Goal: Task Accomplishment & Management: Use online tool/utility

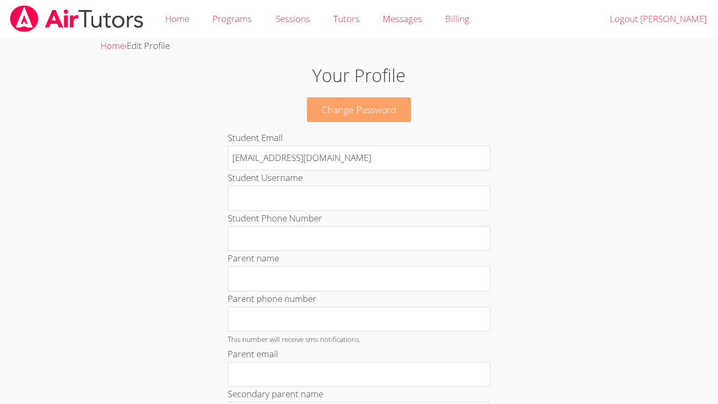
click at [388, 103] on link "Change Password" at bounding box center [359, 109] width 104 height 25
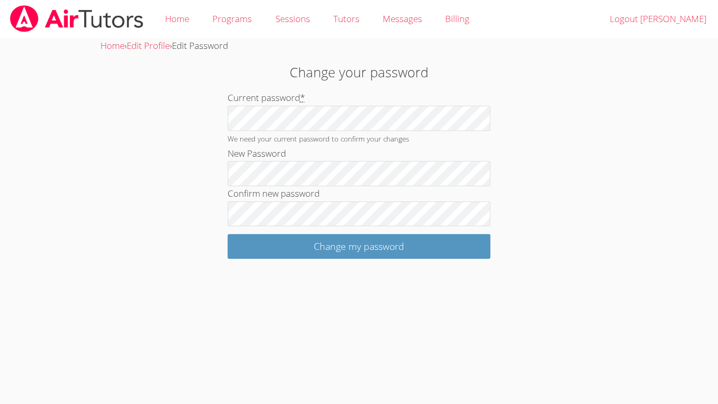
click at [179, 99] on div "Change your password Current password * We need your current password to confir…" at bounding box center [359, 160] width 388 height 197
click at [168, 16] on link "Home" at bounding box center [176, 19] width 47 height 38
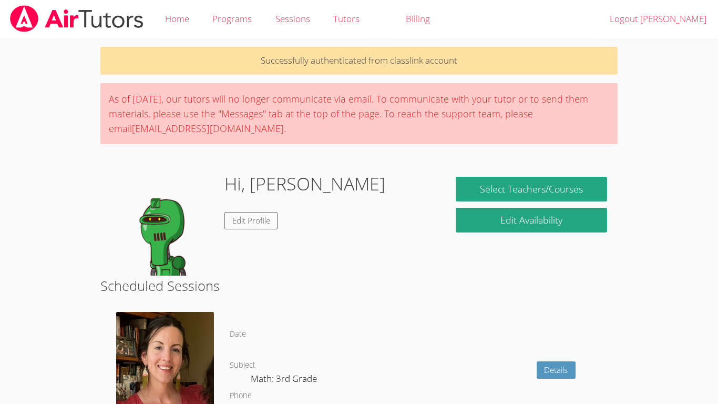
click at [168, 16] on link "Home" at bounding box center [176, 19] width 47 height 38
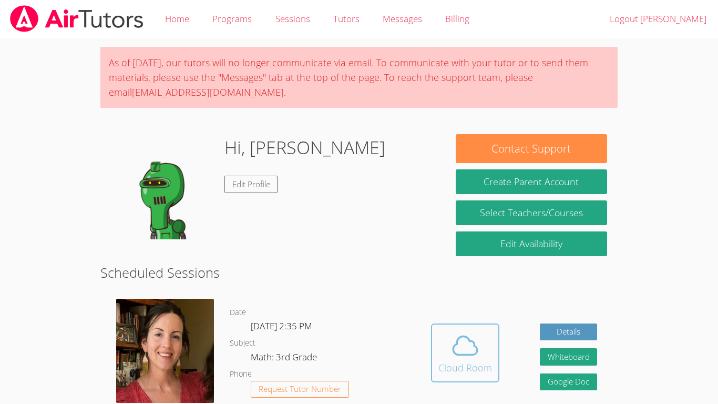
click at [468, 346] on icon at bounding box center [464, 345] width 29 height 29
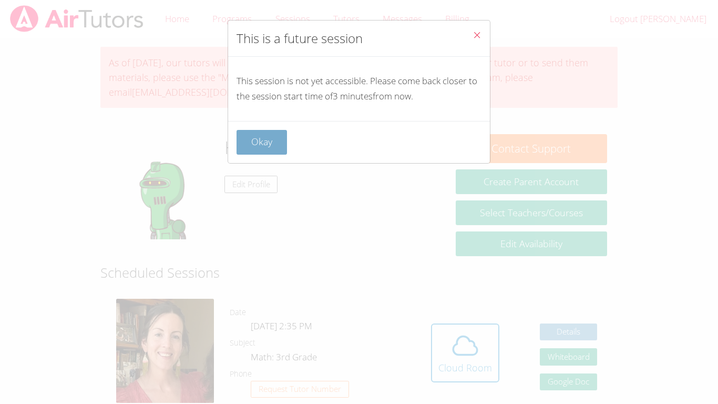
click at [257, 146] on button "Okay" at bounding box center [262, 142] width 50 height 25
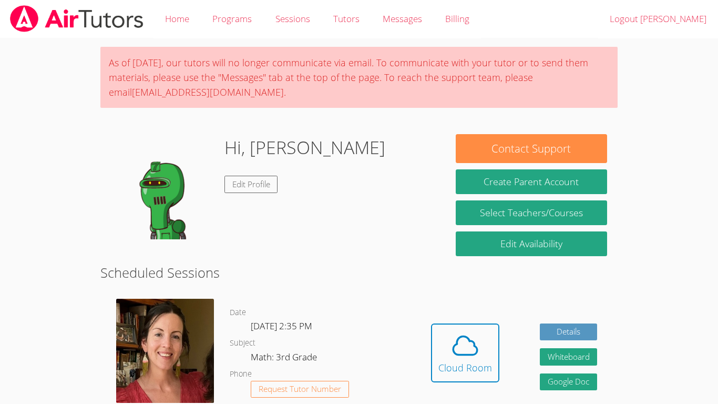
click at [656, 403] on body "Home Programs Sessions Tutors Messages Billing Logout [PERSON_NAME] As of [DATE…" at bounding box center [359, 202] width 718 height 404
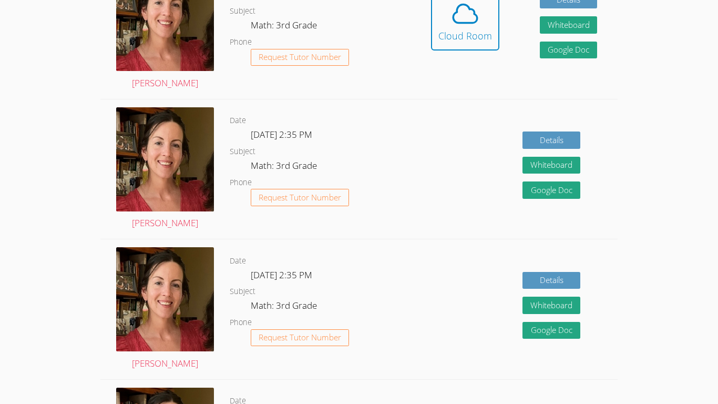
scroll to position [353, 0]
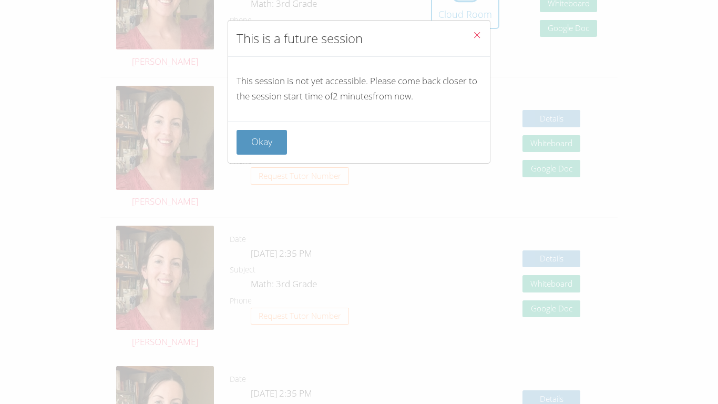
click at [467, 20] on button "Close" at bounding box center [477, 36] width 26 height 32
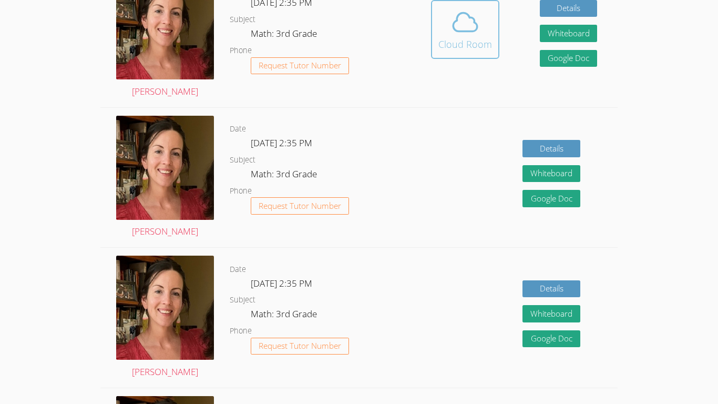
click at [469, 26] on icon at bounding box center [464, 21] width 29 height 29
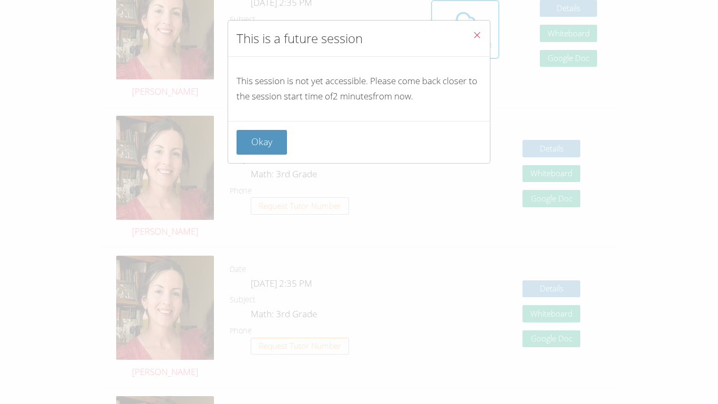
click at [471, 35] on button "Close" at bounding box center [477, 36] width 26 height 32
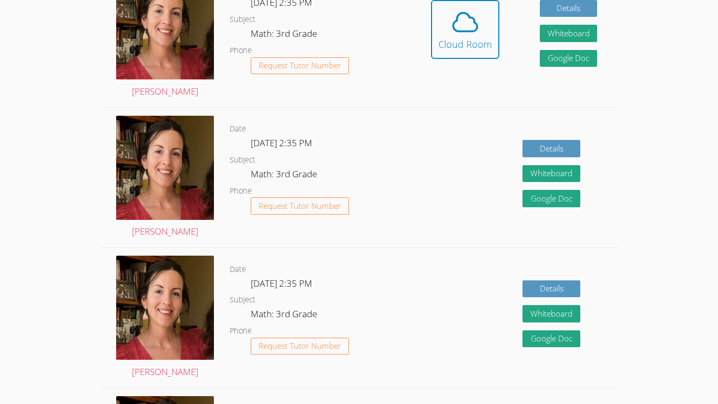
click at [471, 35] on icon at bounding box center [464, 21] width 29 height 29
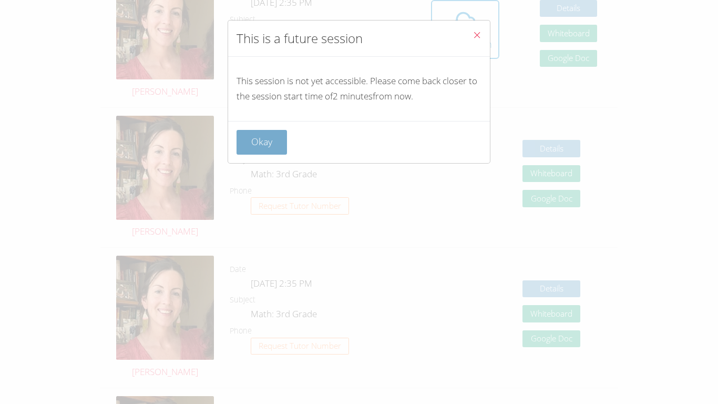
click at [241, 151] on button "Okay" at bounding box center [262, 142] width 50 height 25
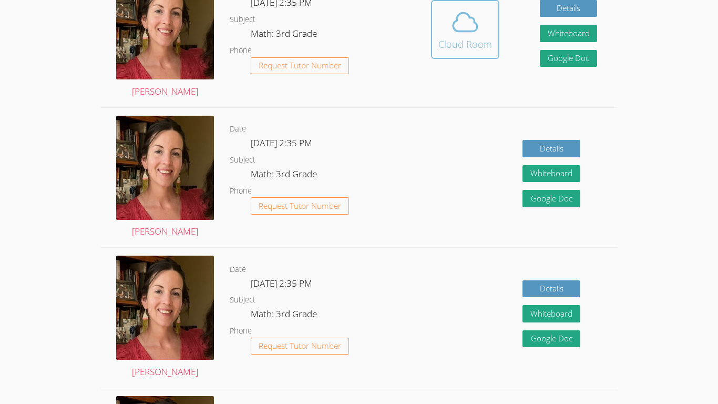
click at [466, 17] on icon at bounding box center [464, 21] width 29 height 29
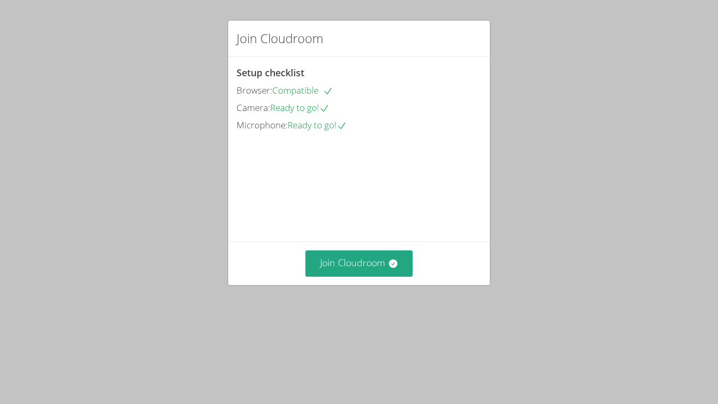
click at [90, 232] on div "Join Cloudroom Setup checklist Browser: Compatible Camera: Ready to go! Microph…" at bounding box center [359, 202] width 718 height 404
click at [337, 276] on button "Join Cloudroom" at bounding box center [359, 263] width 108 height 26
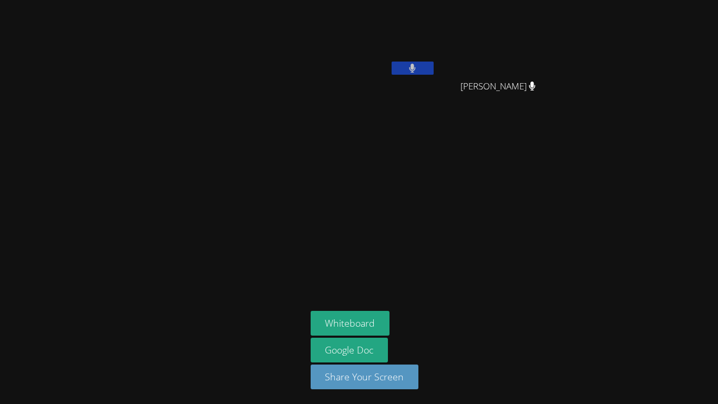
click at [696, 119] on div "VIVIANA SANCHEZ NELLIE AGUILAR NELLIE AGUILAR Whiteboard Google Doc Share Your …" at bounding box center [359, 202] width 718 height 404
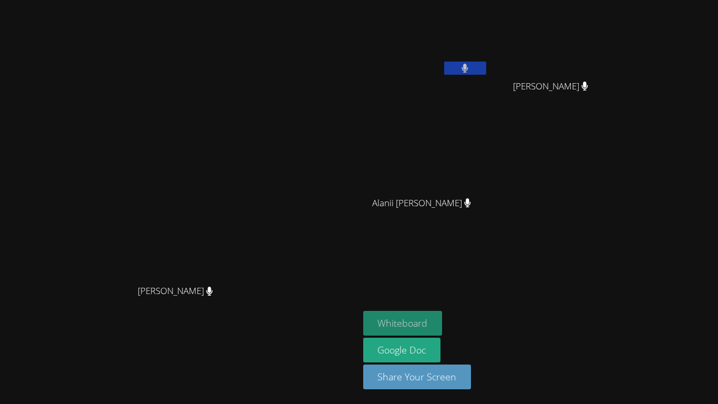
click at [443, 322] on button "Whiteboard" at bounding box center [402, 323] width 79 height 25
